Goal: Information Seeking & Learning: Learn about a topic

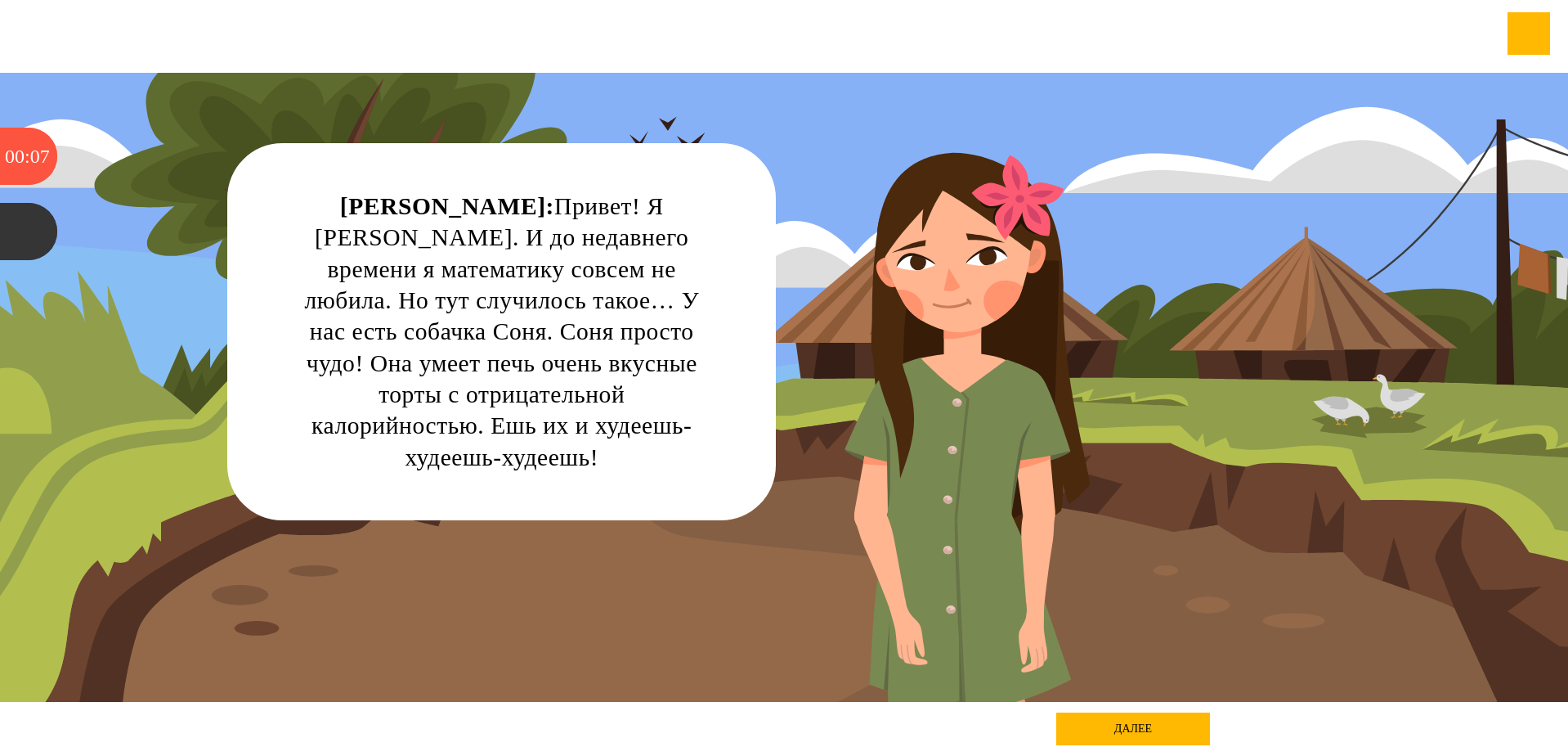
click at [1124, 720] on div "далее" at bounding box center [1133, 728] width 153 height 32
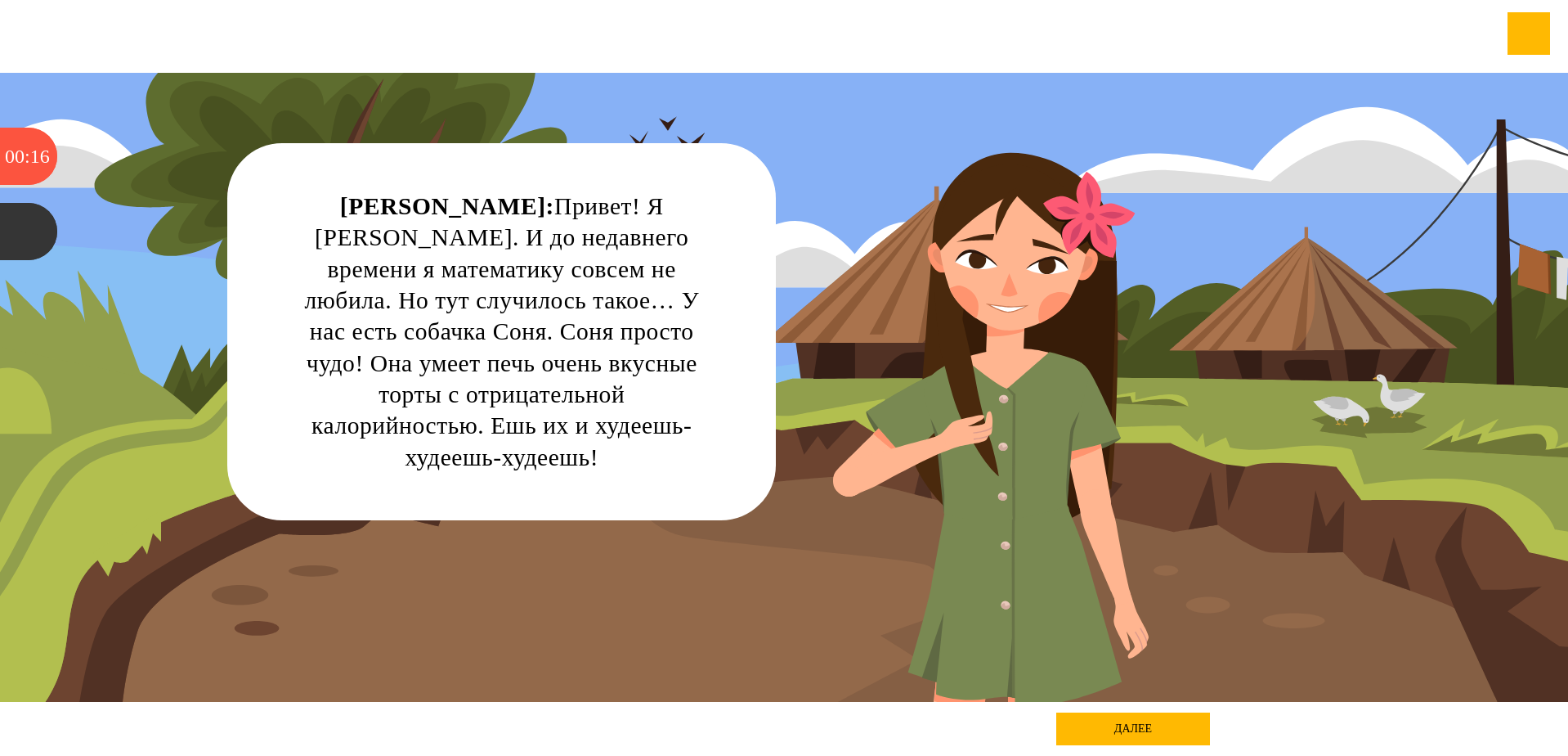
click at [1085, 718] on div "далее" at bounding box center [1133, 728] width 153 height 32
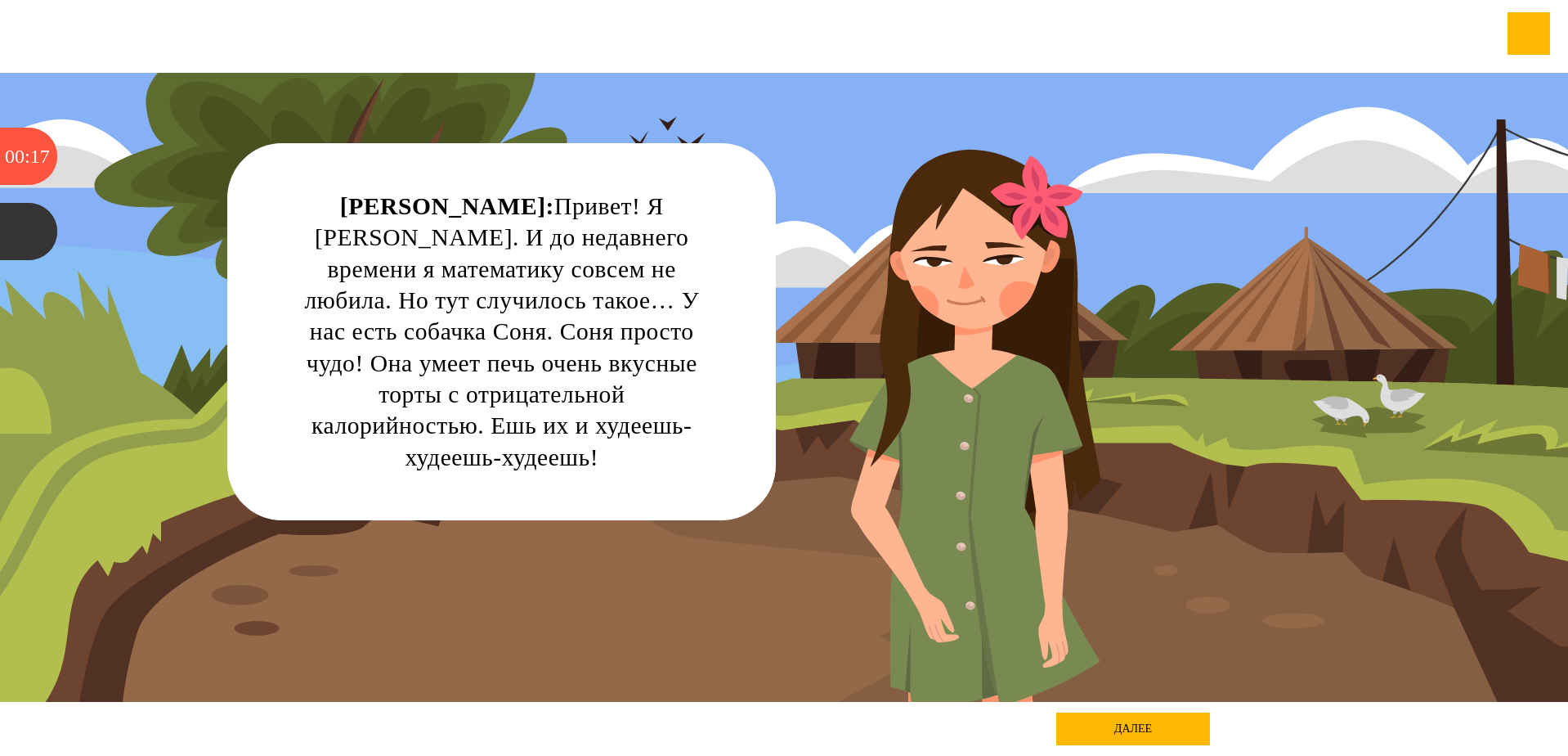
click at [1011, 659] on div "[PERSON_NAME]: Привет! Я [PERSON_NAME]. И до недавнего времени я математику сов…" at bounding box center [784, 387] width 1411 height 628
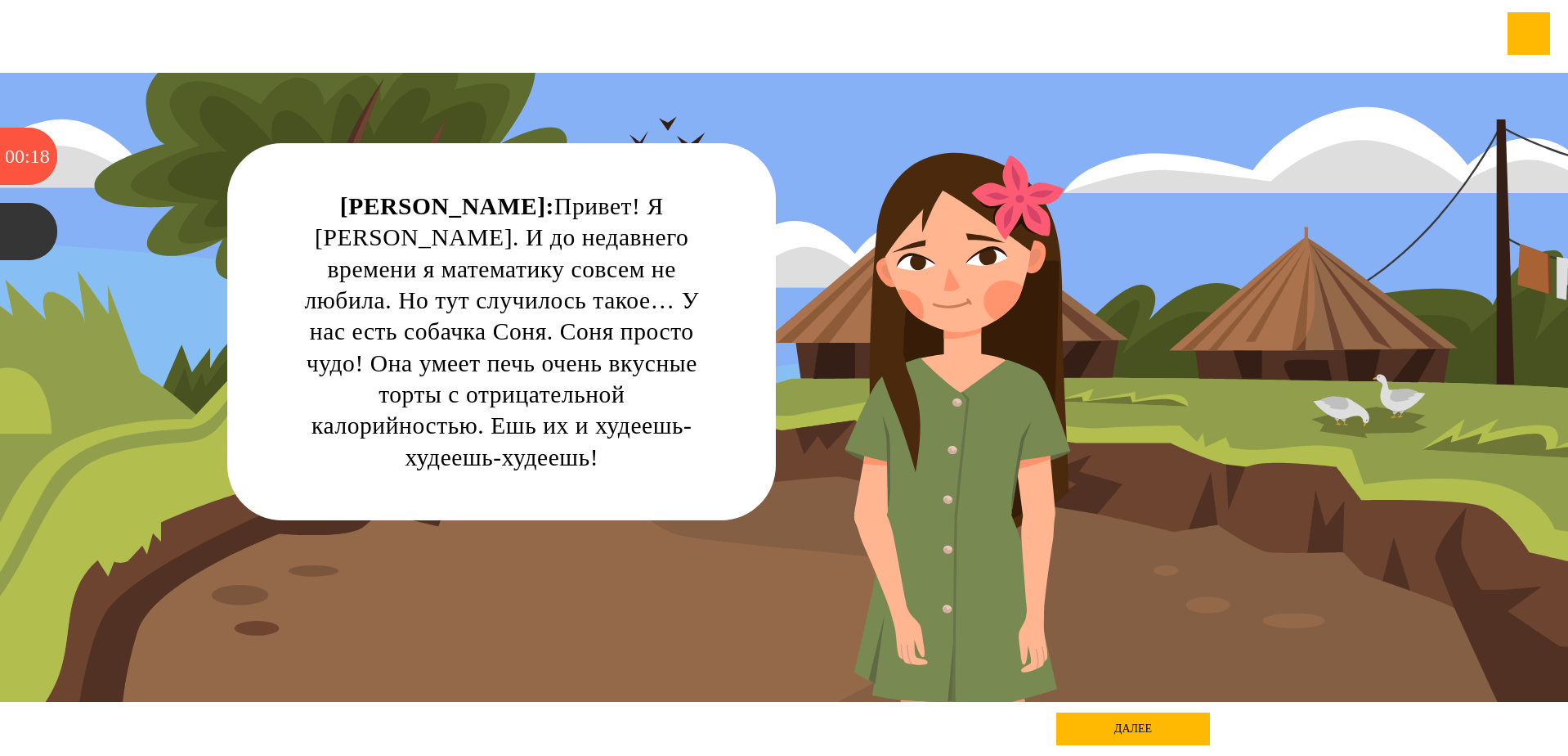
click at [1069, 721] on div "далее" at bounding box center [1133, 728] width 153 height 32
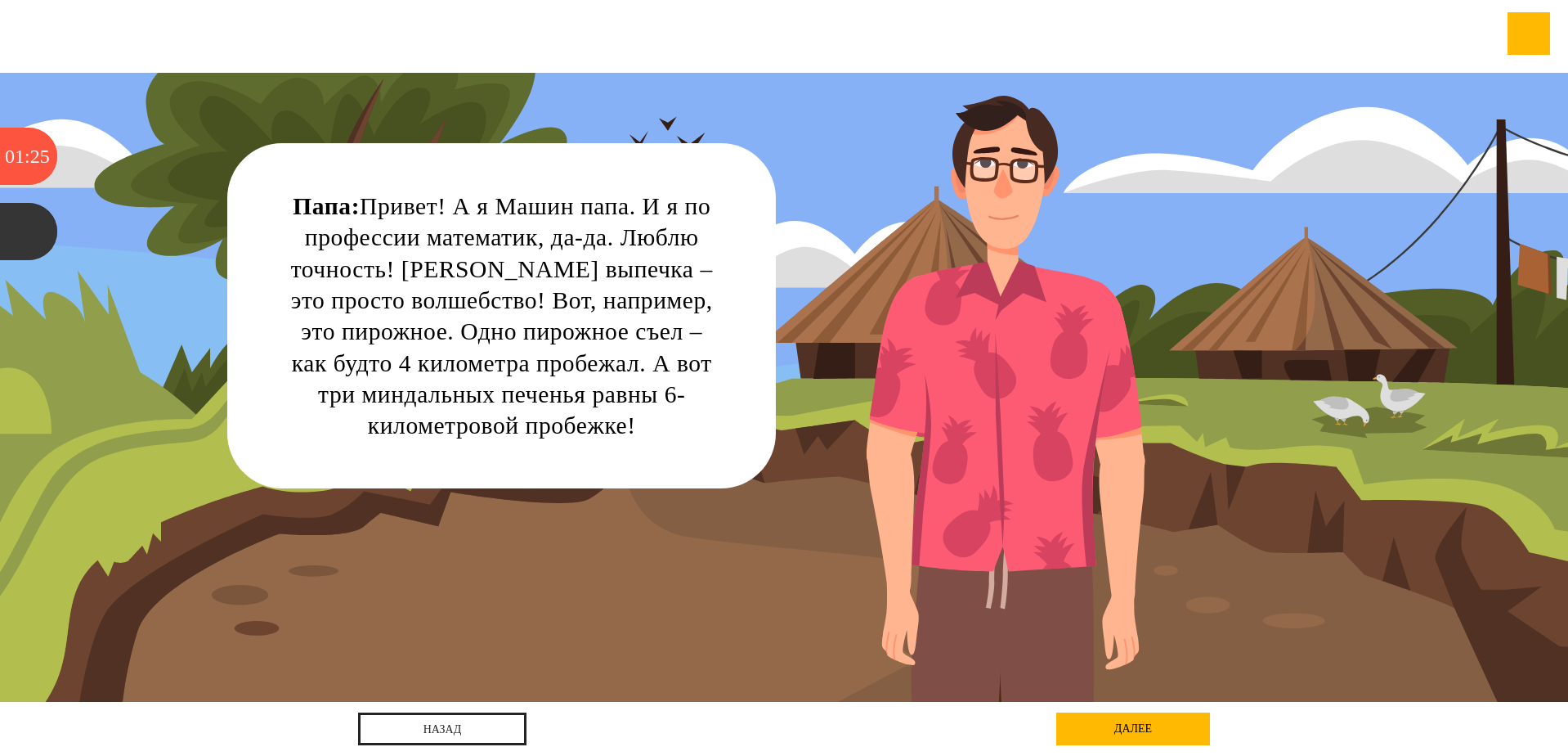
click at [1084, 732] on div "далее" at bounding box center [1133, 728] width 153 height 32
click at [1087, 729] on div "далее" at bounding box center [1133, 728] width 153 height 32
click at [1087, 728] on div "далее" at bounding box center [1133, 728] width 153 height 32
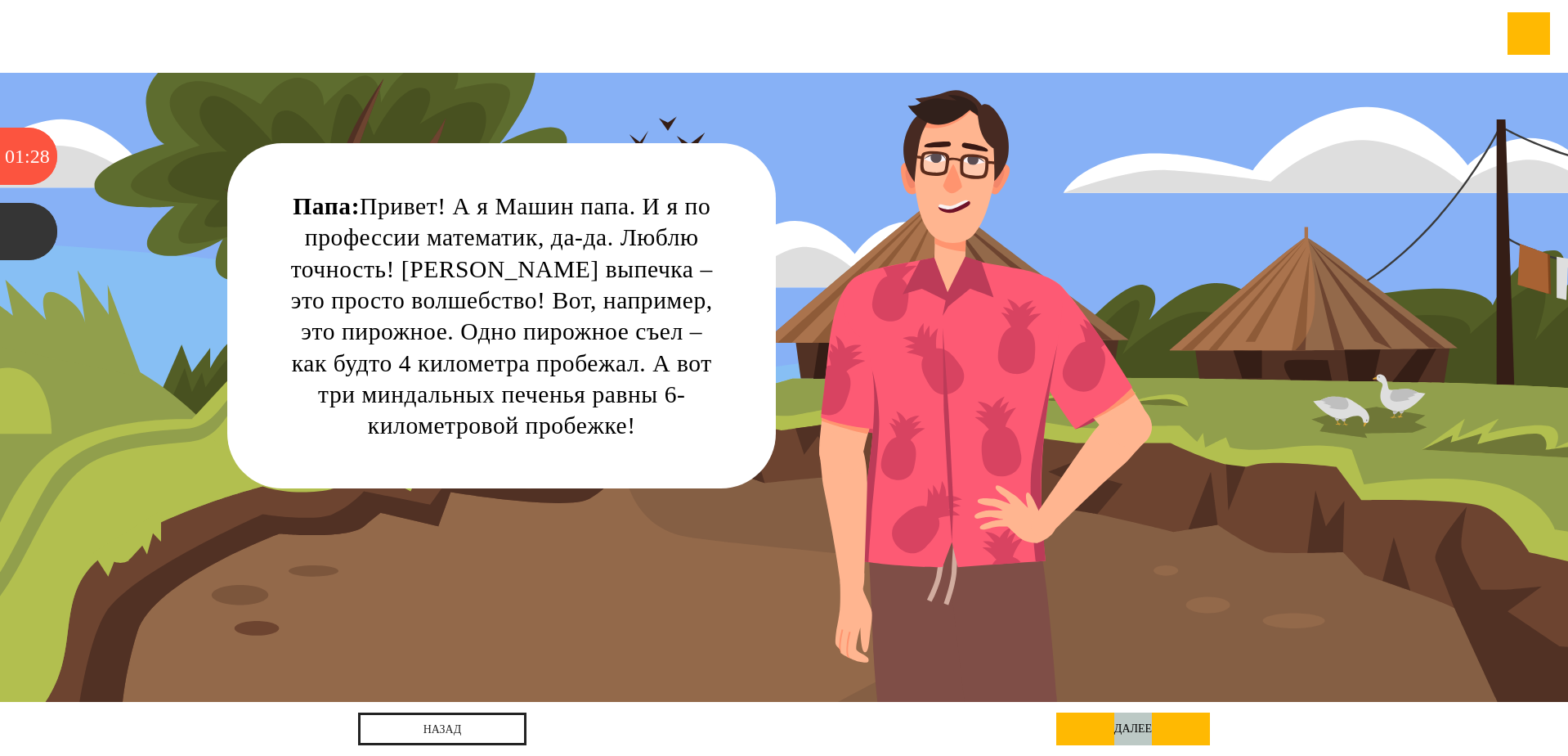
click at [1088, 714] on div "далее" at bounding box center [1133, 728] width 153 height 32
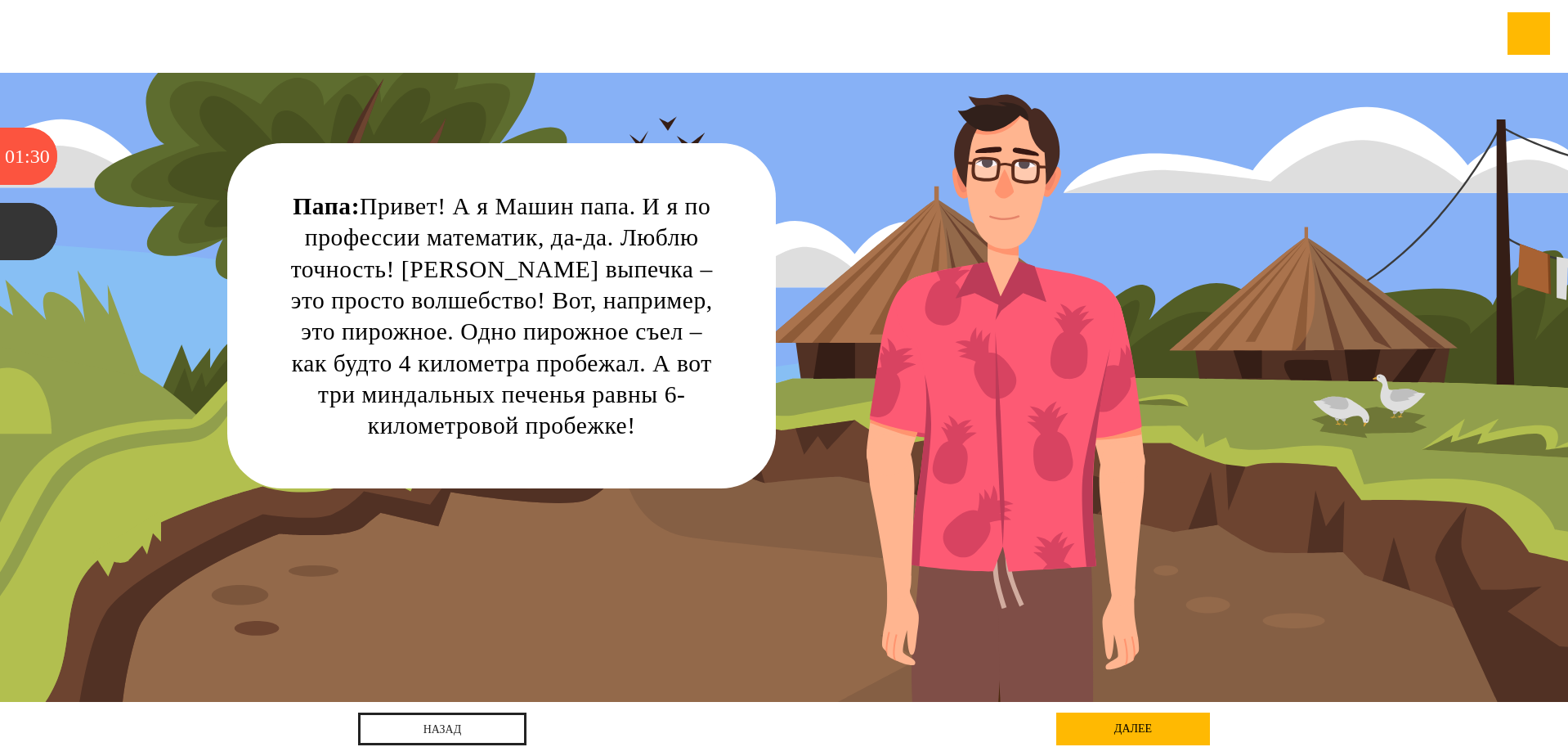
drag, startPoint x: 1087, startPoint y: 728, endPoint x: 904, endPoint y: 607, distance: 219.4
click at [905, 607] on div "[DEMOGRAPHIC_DATA]: Привет! А я Машин папа. И я по профессии математик, да-да. …" at bounding box center [784, 387] width 1411 height 628
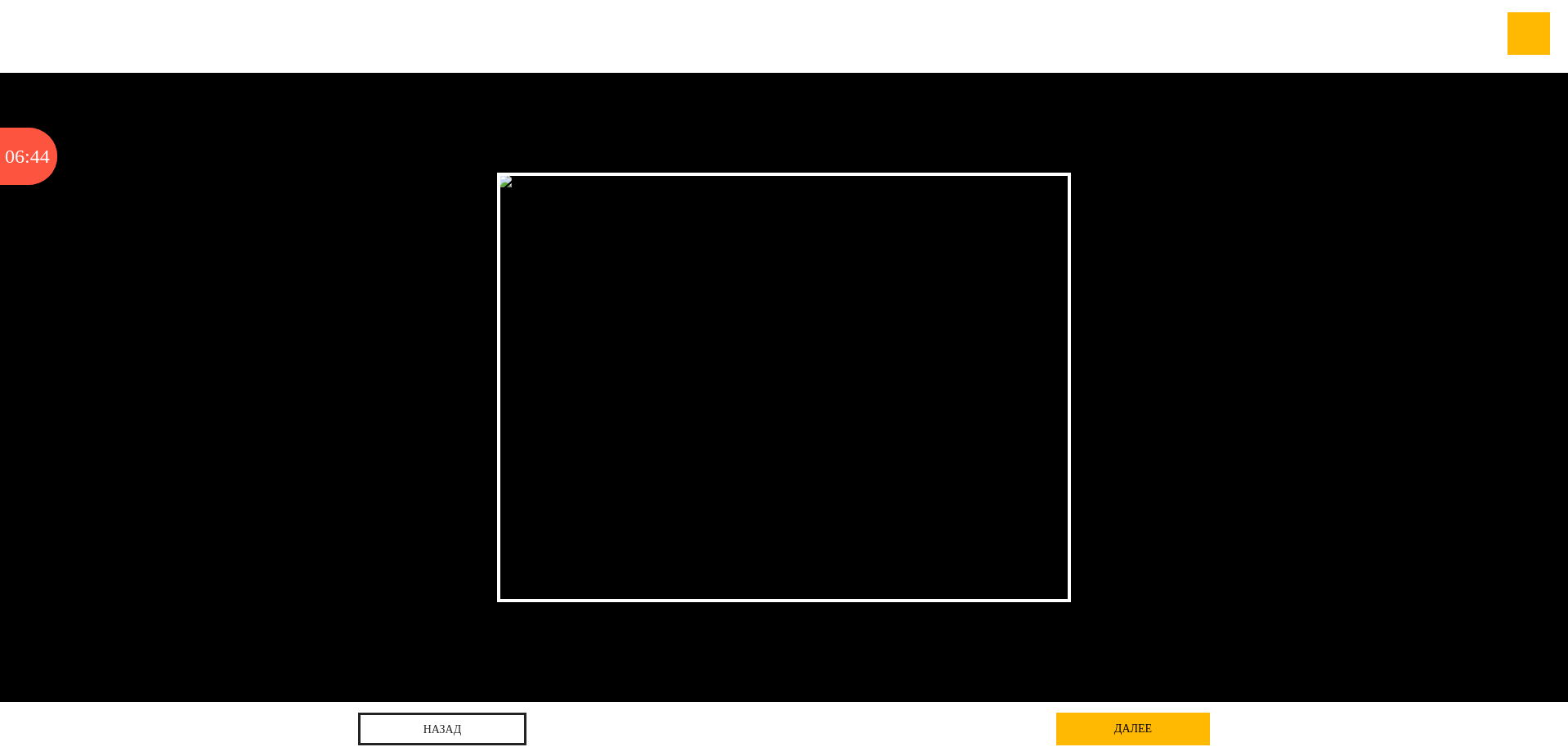
click at [814, 403] on img at bounding box center [784, 387] width 573 height 430
click at [497, 723] on link "назад" at bounding box center [443, 728] width 168 height 32
